Goal: Complete application form

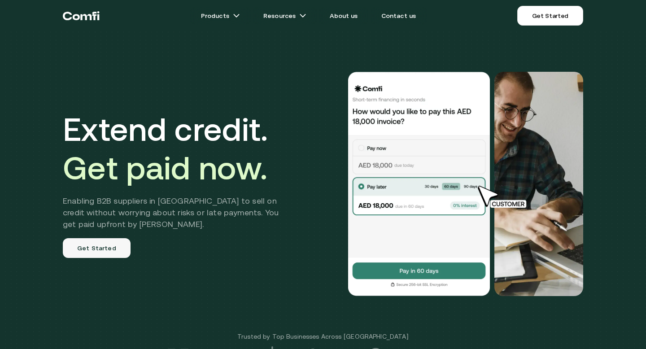
click at [92, 248] on link "Get Started" at bounding box center [97, 248] width 68 height 20
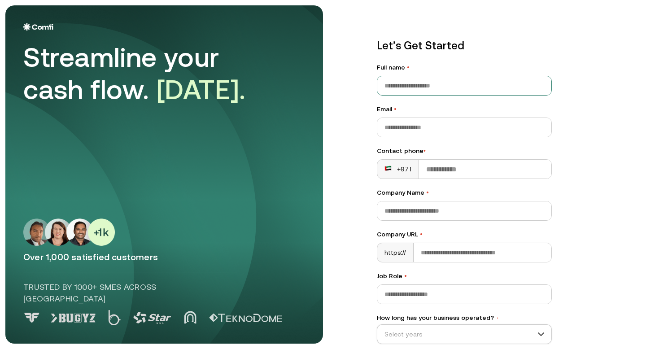
click at [423, 94] on input "Full name •" at bounding box center [464, 85] width 174 height 19
click at [346, 85] on main "Streamline your cash flow. [DATE]. Over 1,000 satisfied customers Trusted by 10…" at bounding box center [323, 174] width 646 height 349
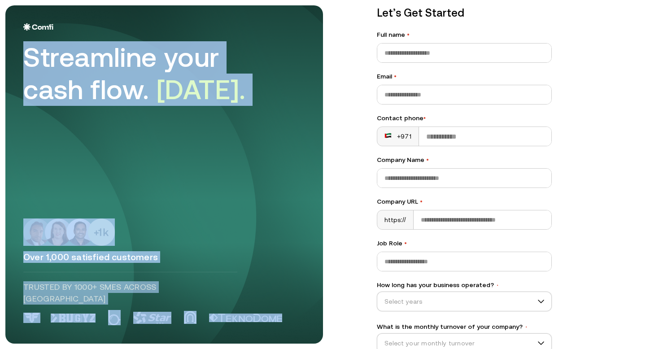
scroll to position [85, 0]
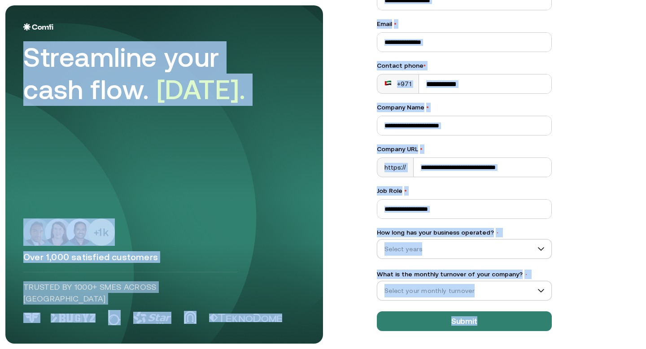
drag, startPoint x: 26, startPoint y: 56, endPoint x: 550, endPoint y: 349, distance: 599.8
click at [550, 349] on main "Streamline your cash flow. [DATE]. Over 1,000 satisfied customers Trusted by 10…" at bounding box center [323, 174] width 646 height 349
click at [271, 253] on div "Over 1,000 satisfied customers Trusted by 1000+ SMEs across [GEOGRAPHIC_DATA]" at bounding box center [164, 271] width 282 height 107
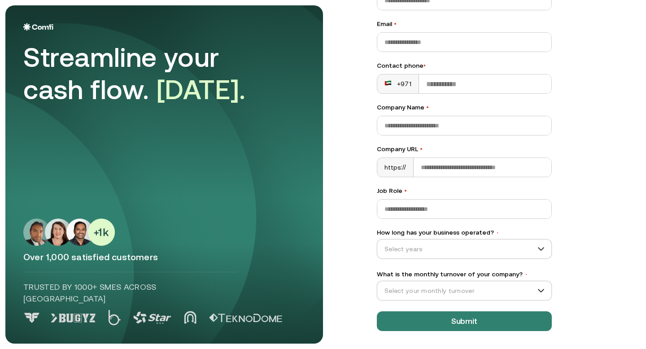
click at [371, 225] on div "Let’s Get Started Full name • Email • Contact phone • +971 Company Name • Compa…" at bounding box center [464, 142] width 211 height 414
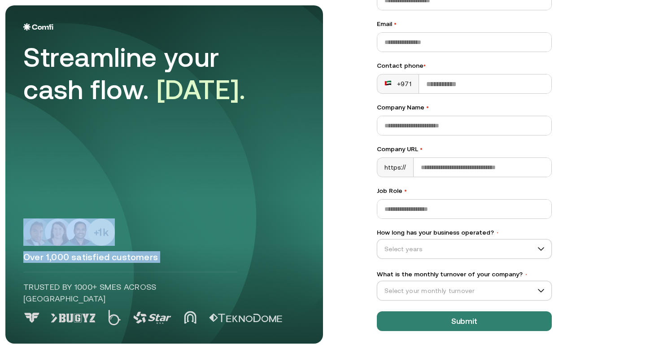
drag, startPoint x: 265, startPoint y: 212, endPoint x: 304, endPoint y: 281, distance: 78.9
click at [304, 281] on div "Streamline your cash flow. [DATE]. Over 1,000 satisfied customers Trusted by 10…" at bounding box center [164, 174] width 282 height 302
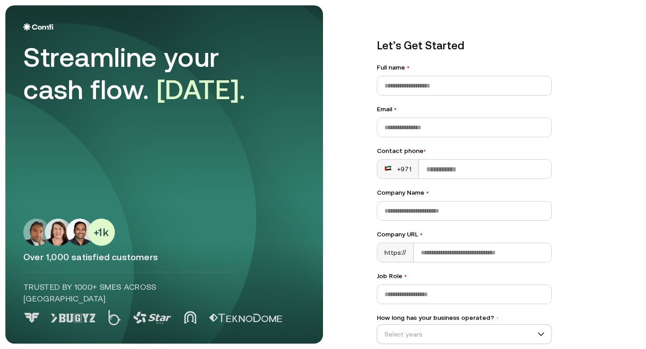
click at [74, 115] on div "Streamline your cash flow. [DATE]. Over 1,000 satisfied customers Trusted by 10…" at bounding box center [164, 174] width 282 height 302
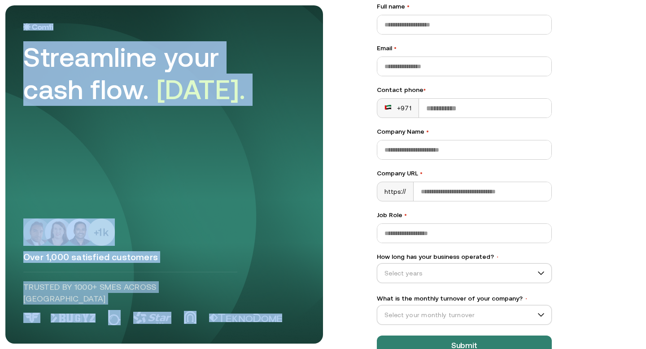
scroll to position [85, 0]
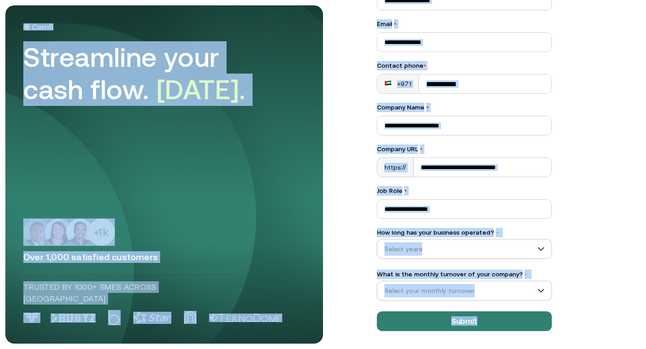
drag, startPoint x: 7, startPoint y: 4, endPoint x: 593, endPoint y: 349, distance: 680.2
click at [593, 349] on main "Streamline your cash flow. [DATE]. Over 1,000 satisfied customers Trusted by 10…" at bounding box center [323, 174] width 646 height 349
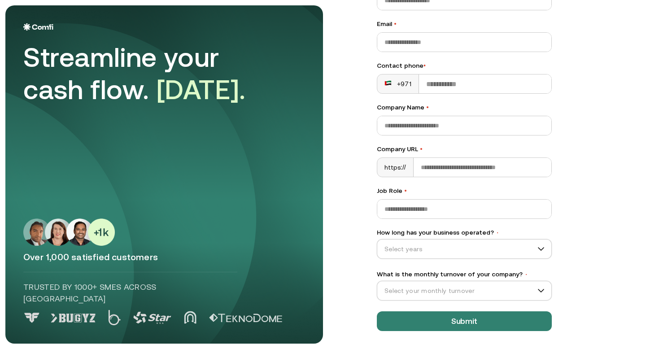
click at [331, 231] on main "Streamline your cash flow. [DATE]. Over 1,000 satisfied customers Trusted by 10…" at bounding box center [323, 174] width 646 height 349
click at [363, 38] on div "Let’s Get Started Full name • Email • Contact phone • +971 Company Name • Compa…" at bounding box center [464, 142] width 211 height 414
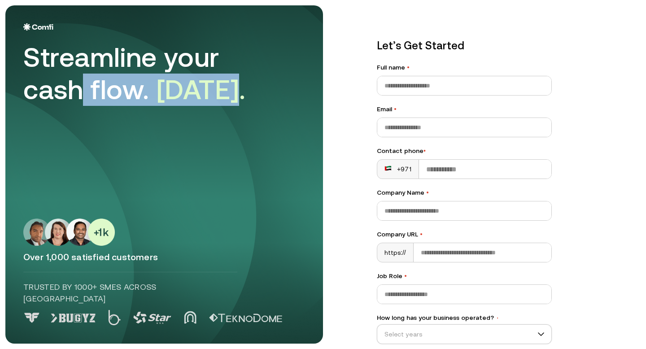
drag, startPoint x: 76, startPoint y: 104, endPoint x: 197, endPoint y: 140, distance: 126.9
click at [197, 140] on div "Streamline your cash flow. [DATE]. Over 1,000 satisfied customers Trusted by 10…" at bounding box center [164, 174] width 282 height 302
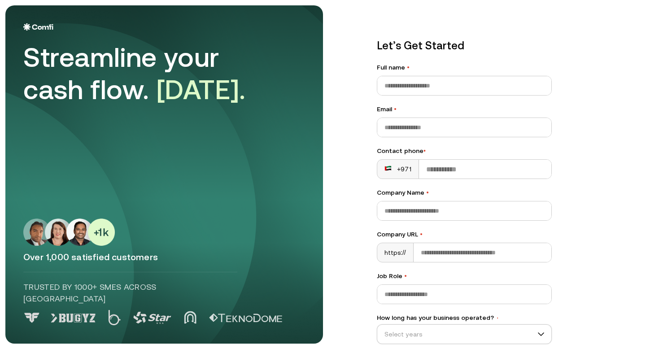
click at [209, 117] on div "Streamline your cash flow. [DATE]. Over 1,000 satisfied customers Trusted by 10…" at bounding box center [164, 174] width 282 height 302
drag, startPoint x: 231, startPoint y: 99, endPoint x: 157, endPoint y: 92, distance: 75.2
click at [157, 92] on span "[DATE]." at bounding box center [201, 89] width 89 height 31
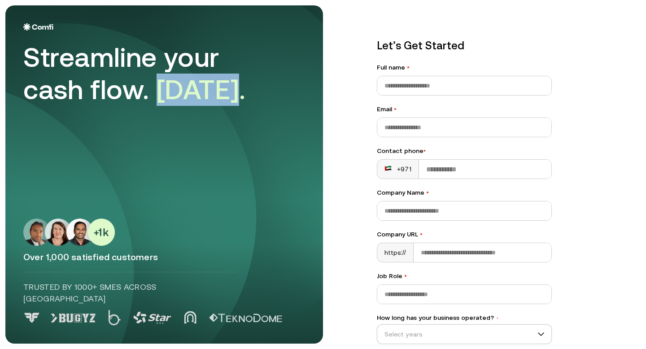
drag, startPoint x: 157, startPoint y: 92, endPoint x: 231, endPoint y: 93, distance: 74.0
click at [231, 93] on span "[DATE]." at bounding box center [201, 89] width 89 height 31
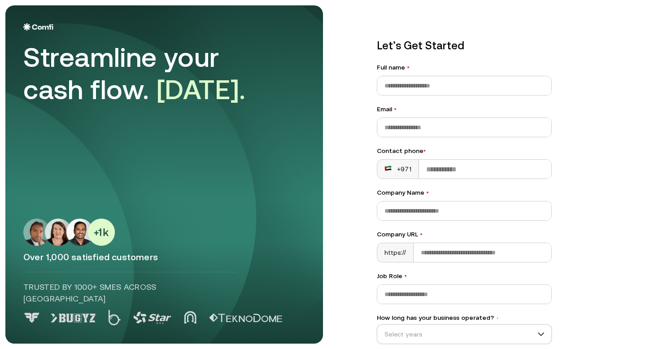
click at [236, 94] on div "Streamline your cash flow. [DATE]." at bounding box center [148, 73] width 251 height 65
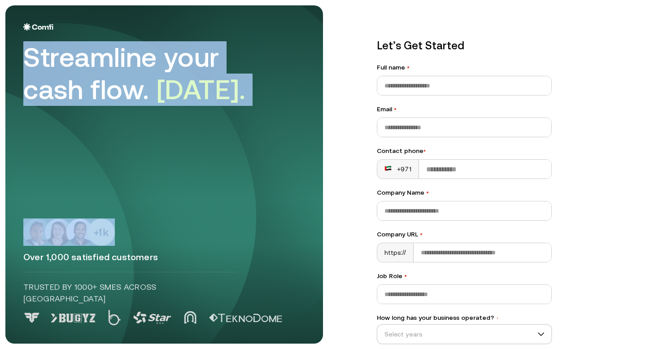
drag, startPoint x: 236, startPoint y: 94, endPoint x: 17, endPoint y: 48, distance: 224.1
click at [17, 48] on aside "Streamline your cash flow. [DATE]. Over 1,000 satisfied customers Trusted by 10…" at bounding box center [164, 174] width 318 height 338
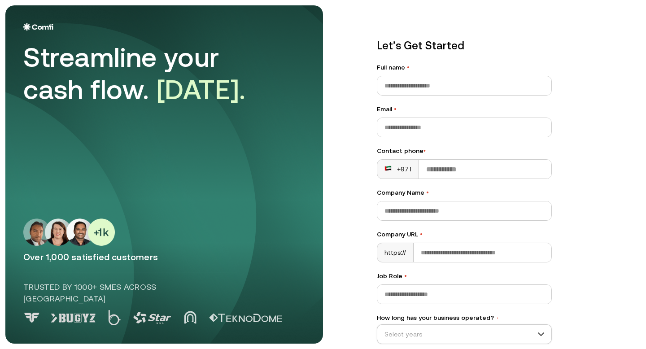
click at [29, 52] on div "Streamline your cash flow. [DATE]." at bounding box center [148, 73] width 251 height 65
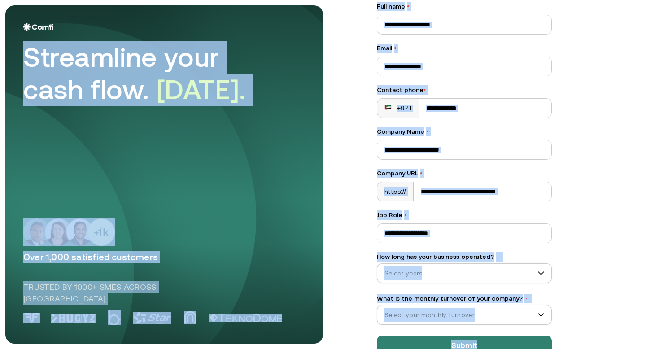
scroll to position [85, 0]
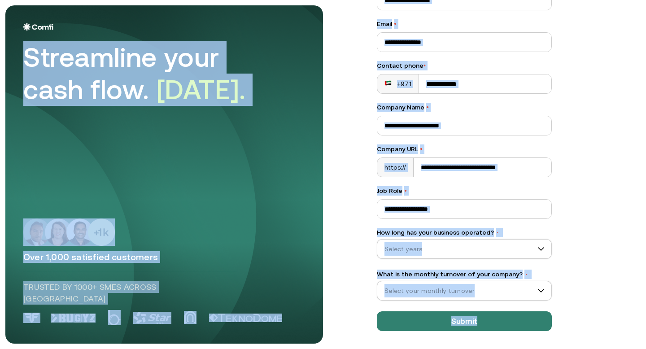
drag, startPoint x: 29, startPoint y: 52, endPoint x: 587, endPoint y: 328, distance: 622.3
click at [587, 328] on main "Streamline your cash flow. [DATE]. Over 1,000 satisfied customers Trusted by 10…" at bounding box center [323, 174] width 646 height 349
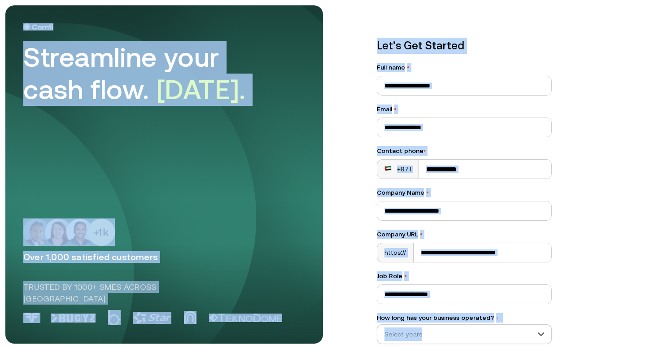
drag, startPoint x: 587, startPoint y: 328, endPoint x: 0, endPoint y: -55, distance: 700.4
click at [0, 0] on html "Streamline your cash flow. [DATE]. Over 1,000 satisfied customers Trusted by 10…" at bounding box center [323, 174] width 646 height 349
click at [405, 48] on p "Let’s Get Started" at bounding box center [464, 46] width 175 height 16
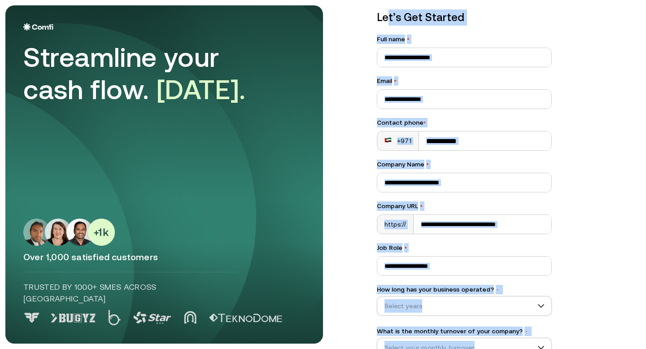
scroll to position [85, 0]
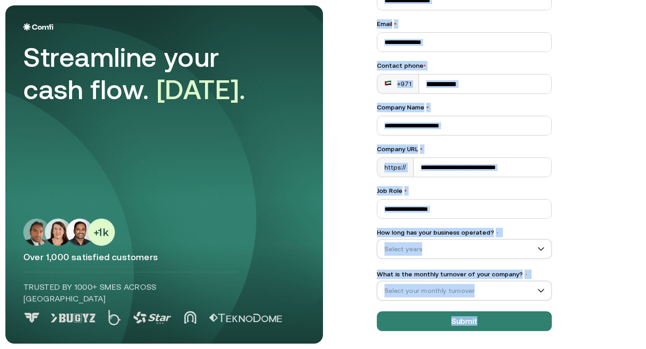
drag, startPoint x: 388, startPoint y: 46, endPoint x: 645, endPoint y: 349, distance: 397.2
click at [645, 349] on main "Streamline your cash flow. [DATE]. Over 1,000 satisfied customers Trusted by 10…" at bounding box center [323, 174] width 646 height 349
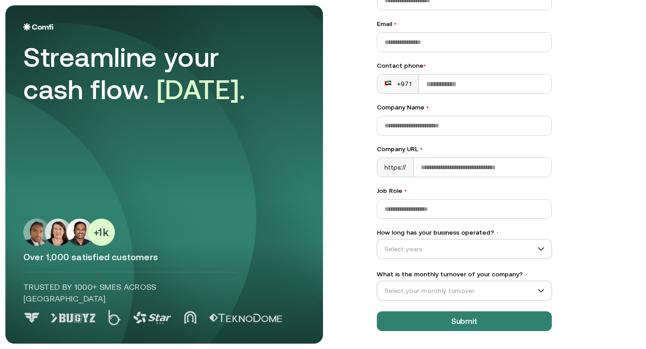
click at [637, 333] on main "Streamline your cash flow. [DATE]. Over 1,000 satisfied customers Trusted by 10…" at bounding box center [323, 174] width 646 height 349
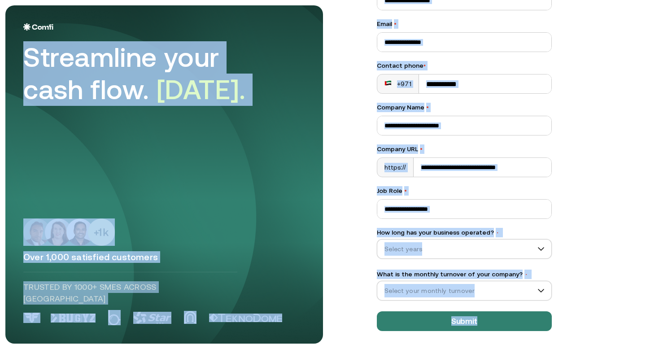
scroll to position [0, 0]
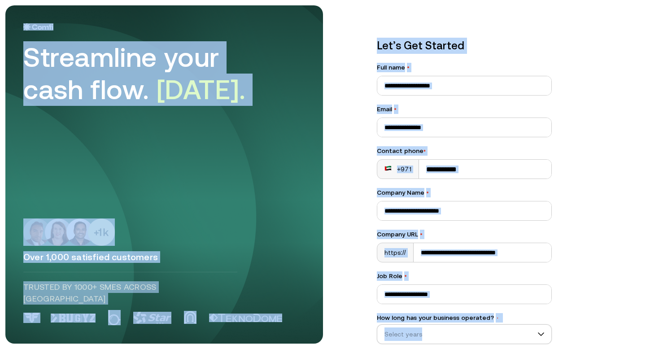
drag, startPoint x: 616, startPoint y: 328, endPoint x: 13, endPoint y: -55, distance: 714.3
click at [13, 0] on html "Streamline your cash flow. [DATE]. Over 1,000 satisfied customers Trusted by 10…" at bounding box center [323, 174] width 646 height 349
click at [9, 20] on aside "Streamline your cash flow. [DATE]. Over 1,000 satisfied customers Trusted by 10…" at bounding box center [164, 174] width 318 height 338
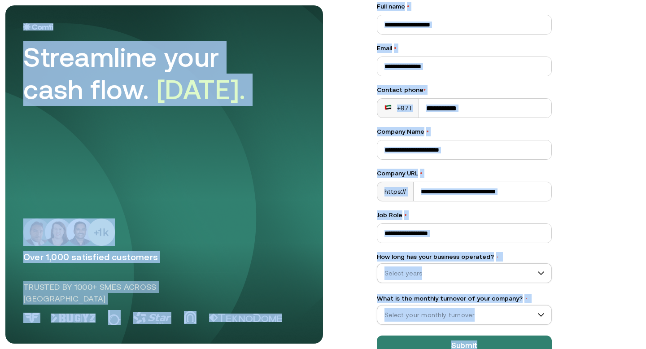
scroll to position [85, 0]
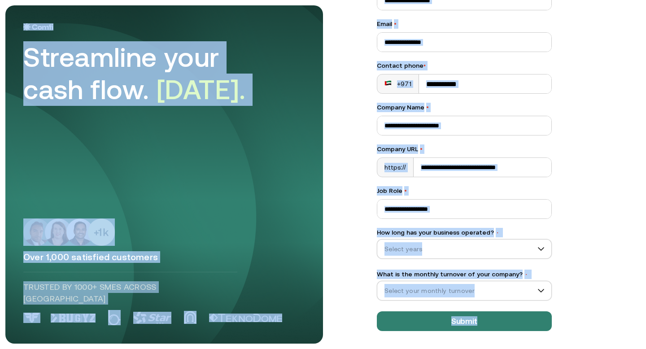
drag, startPoint x: 9, startPoint y: 20, endPoint x: 615, endPoint y: 327, distance: 679.8
click at [615, 327] on main "Streamline your cash flow. [DATE]. Over 1,000 satisfied customers Trusted by 10…" at bounding box center [323, 174] width 646 height 349
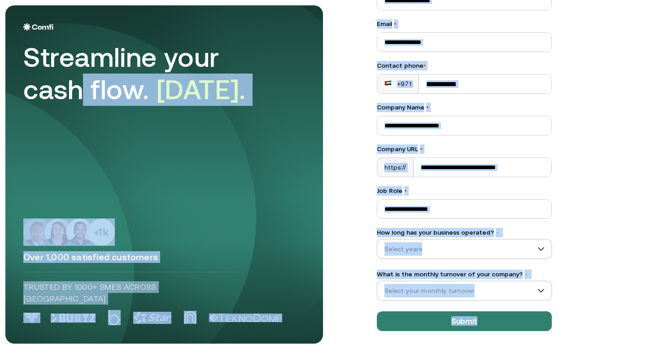
scroll to position [0, 0]
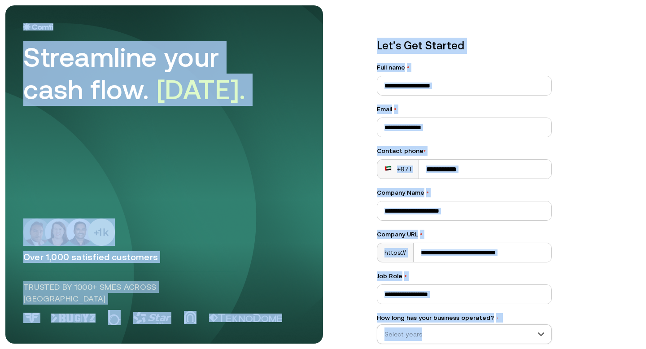
drag, startPoint x: 615, startPoint y: 327, endPoint x: 16, endPoint y: -38, distance: 701.7
click at [16, 0] on html "Streamline your cash flow. [DATE]. Over 1,000 satisfied customers Trusted by 10…" at bounding box center [323, 174] width 646 height 349
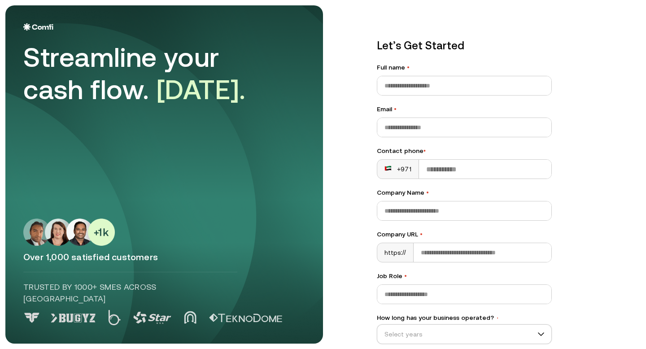
click at [11, 9] on aside "Streamline your cash flow. [DATE]. Over 1,000 satisfied customers Trusted by 10…" at bounding box center [164, 174] width 318 height 338
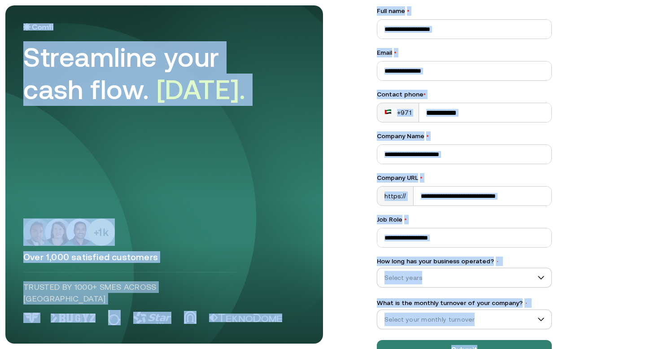
scroll to position [85, 0]
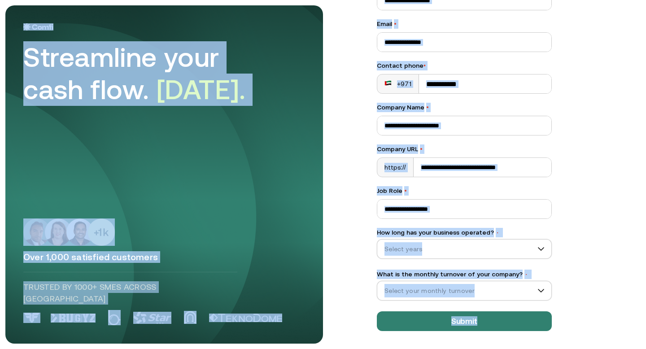
drag, startPoint x: 11, startPoint y: 9, endPoint x: 557, endPoint y: 329, distance: 633.5
click at [557, 329] on main "Streamline your cash flow. [DATE]. Over 1,000 satisfied customers Trusted by 10…" at bounding box center [323, 174] width 646 height 349
click at [561, 329] on div "Let’s Get Started Full name • Email • Contact phone • +971 Company Name • Compa…" at bounding box center [464, 142] width 211 height 414
drag, startPoint x: 561, startPoint y: 329, endPoint x: 9, endPoint y: 16, distance: 634.2
click at [9, 16] on main "Streamline your cash flow. [DATE]. Over 1,000 satisfied customers Trusted by 10…" at bounding box center [323, 174] width 646 height 349
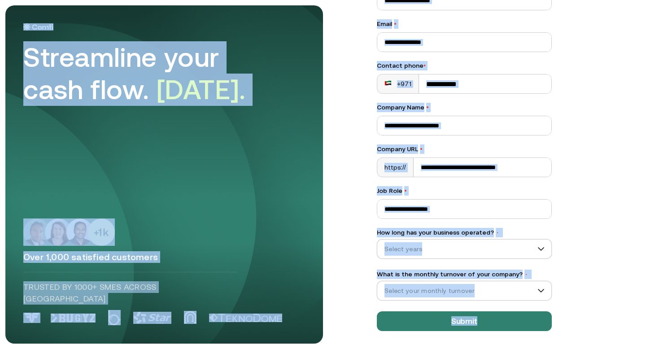
click at [0, 13] on main "Streamline your cash flow. [DATE]. Over 1,000 satisfied customers Trusted by 10…" at bounding box center [323, 174] width 646 height 349
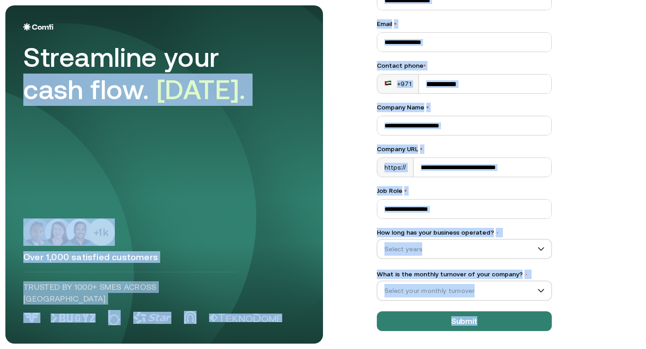
drag, startPoint x: 0, startPoint y: 13, endPoint x: 580, endPoint y: 336, distance: 663.5
click at [580, 336] on main "Streamline your cash flow. [DATE]. Over 1,000 satisfied customers Trusted by 10…" at bounding box center [323, 174] width 646 height 349
